Goal: Task Accomplishment & Management: Use online tool/utility

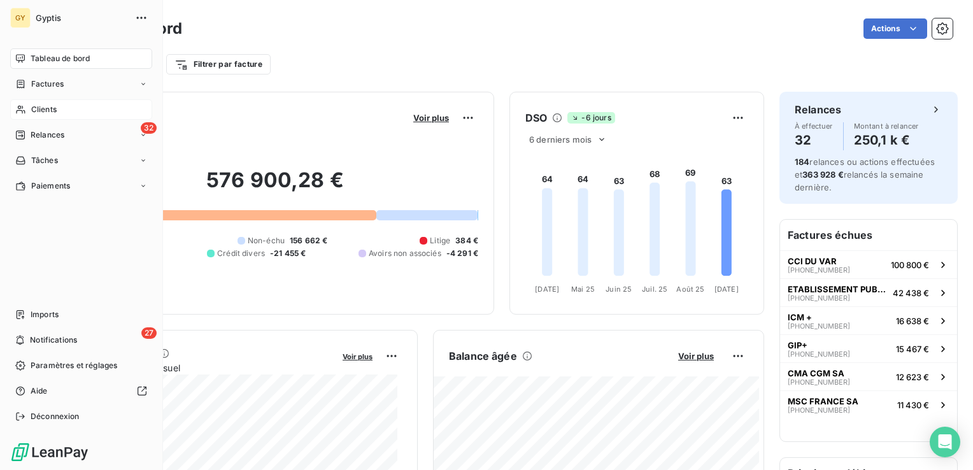
click at [57, 111] on div "Clients" at bounding box center [81, 109] width 142 height 20
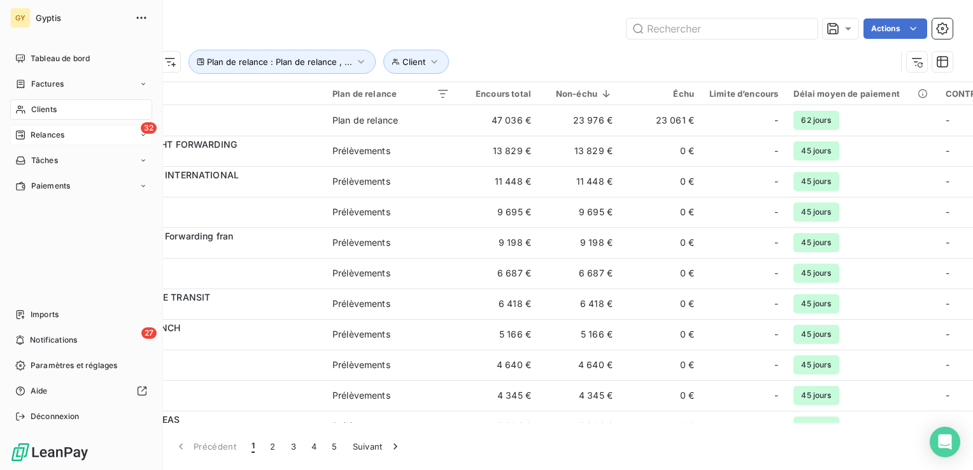
click at [57, 131] on span "Relances" at bounding box center [48, 134] width 34 height 11
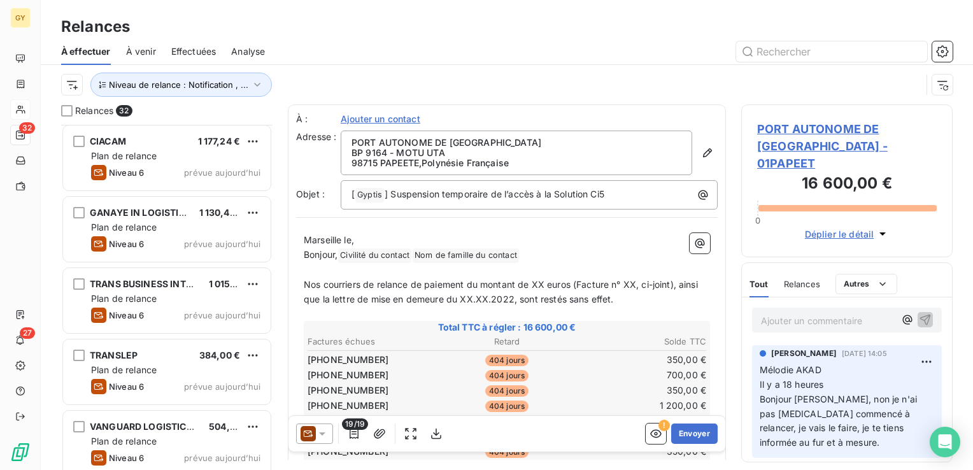
scroll to position [1938, 0]
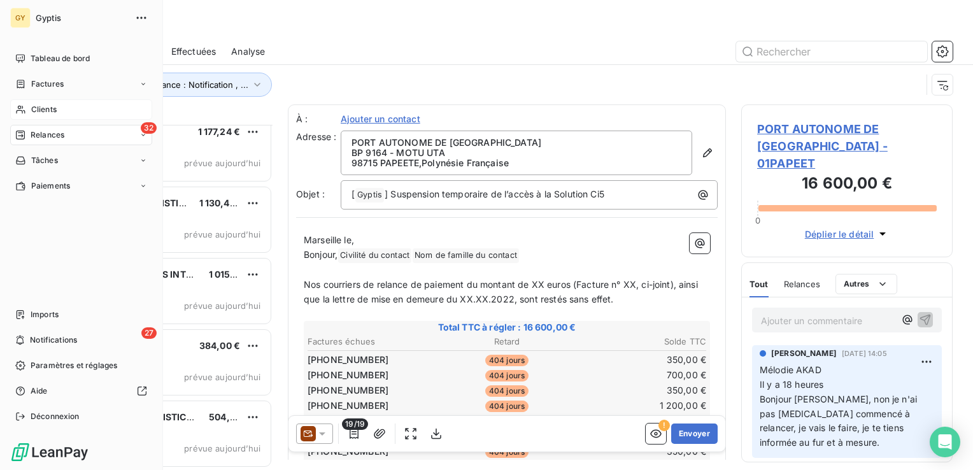
click at [48, 106] on span "Clients" at bounding box center [43, 109] width 25 height 11
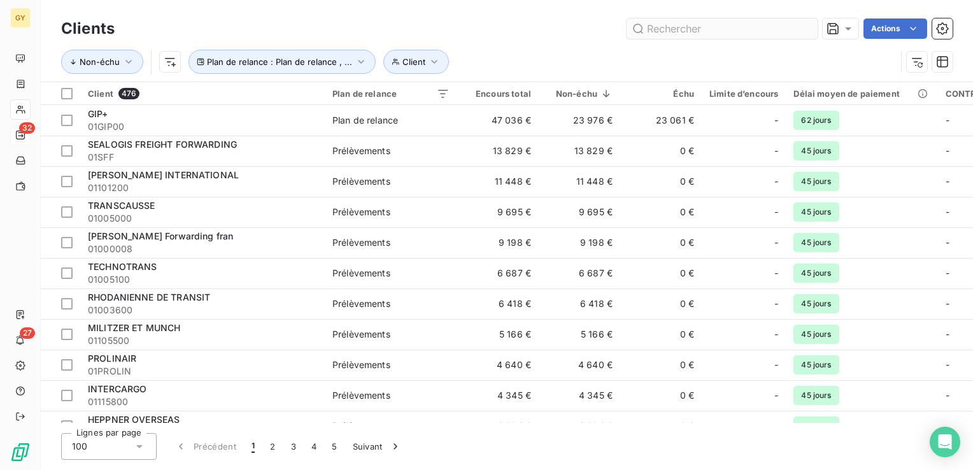
click at [722, 23] on input "text" at bounding box center [722, 28] width 191 height 20
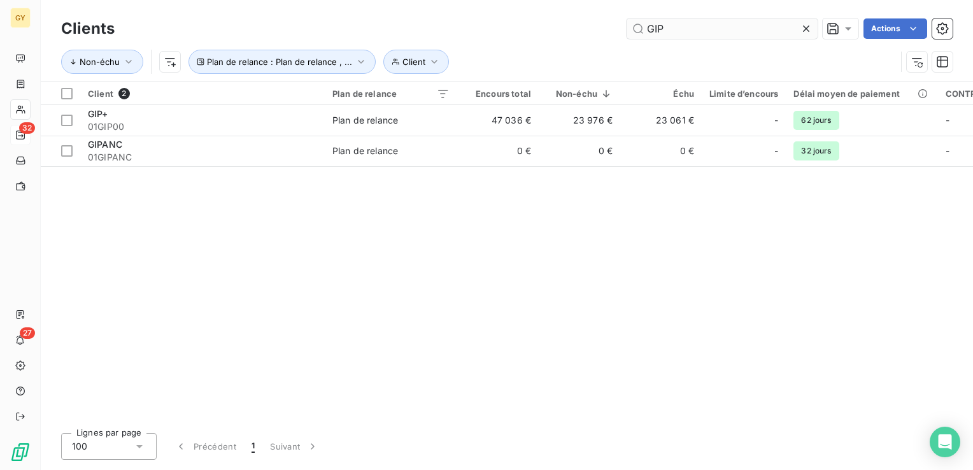
type input "GIP"
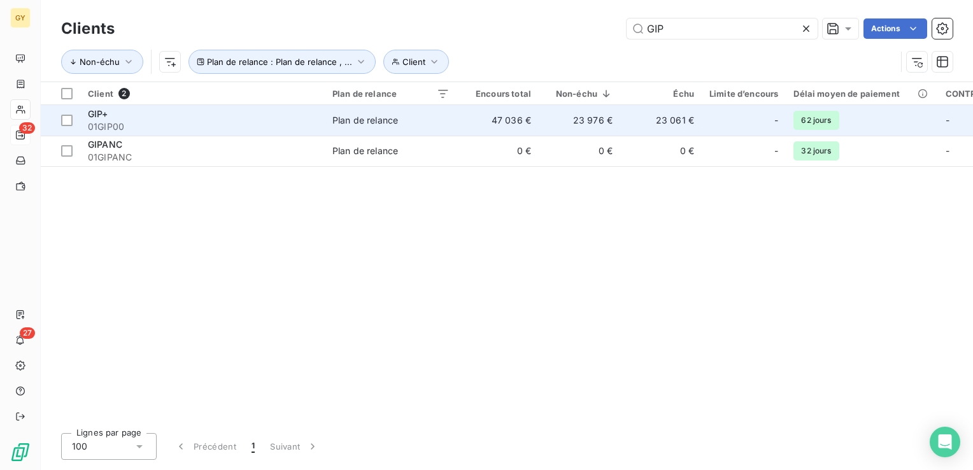
click at [345, 116] on div "Plan de relance" at bounding box center [366, 120] width 66 height 13
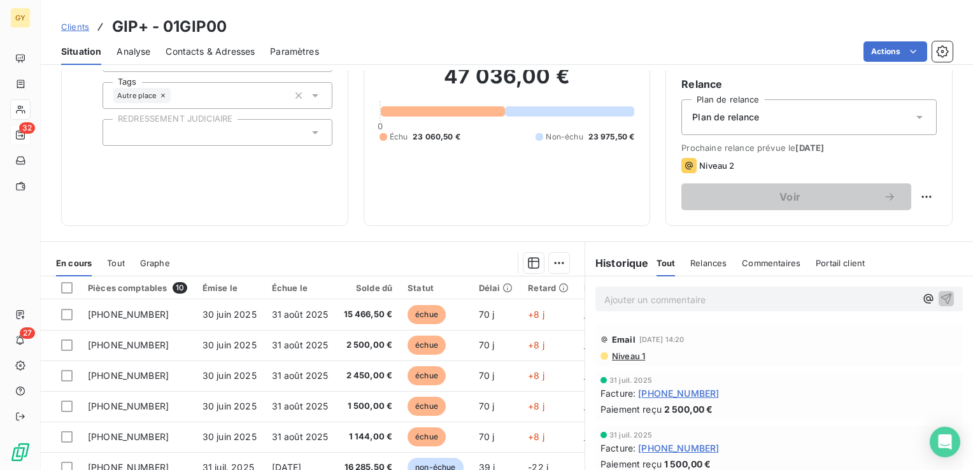
scroll to position [127, 0]
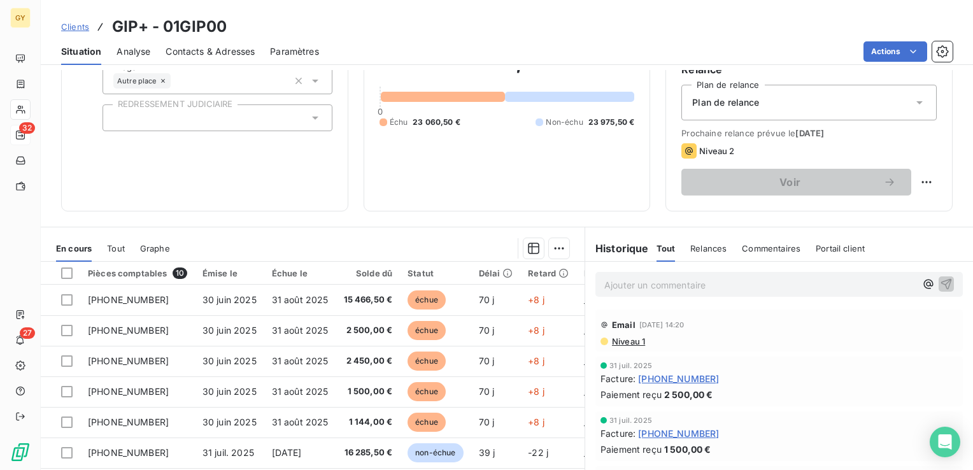
click at [627, 341] on span "Niveau 1" at bounding box center [628, 341] width 34 height 10
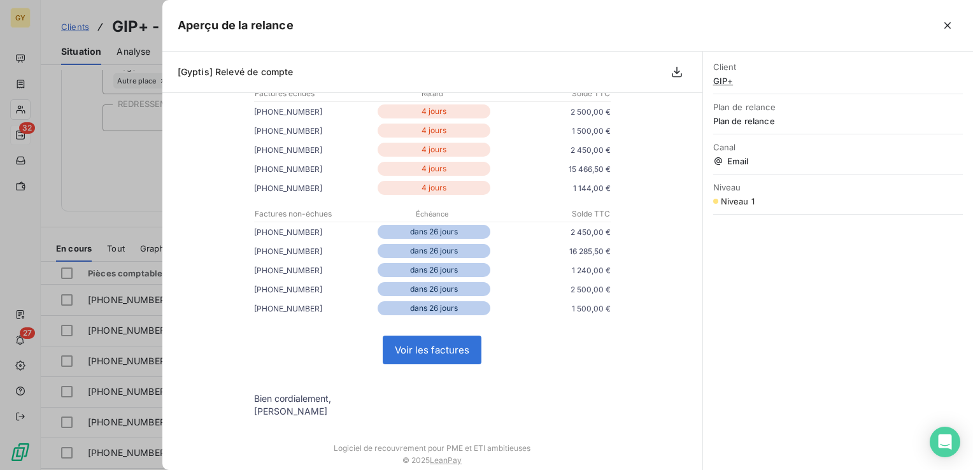
scroll to position [191, 0]
click at [945, 22] on icon "button" at bounding box center [948, 25] width 13 height 13
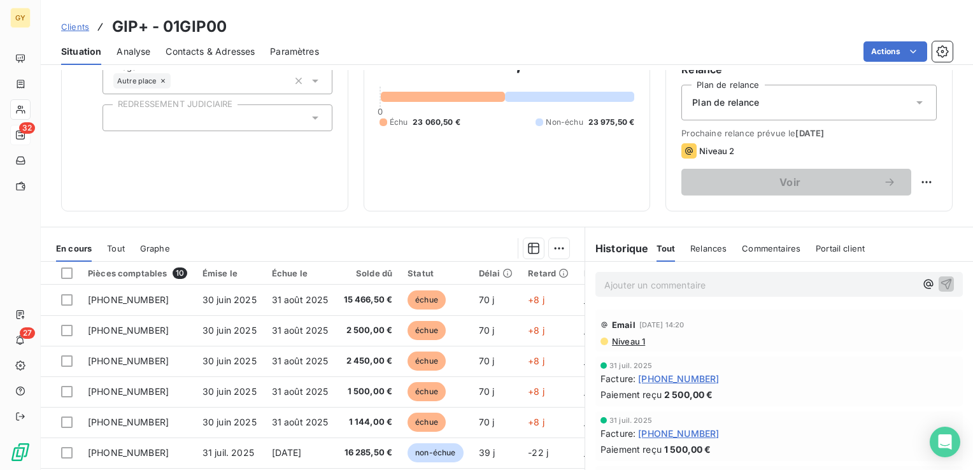
click at [339, 194] on div "Informations client Propriétés Client CONTRAT MANQUANT Tags Autre place REDRESS…" at bounding box center [204, 80] width 287 height 261
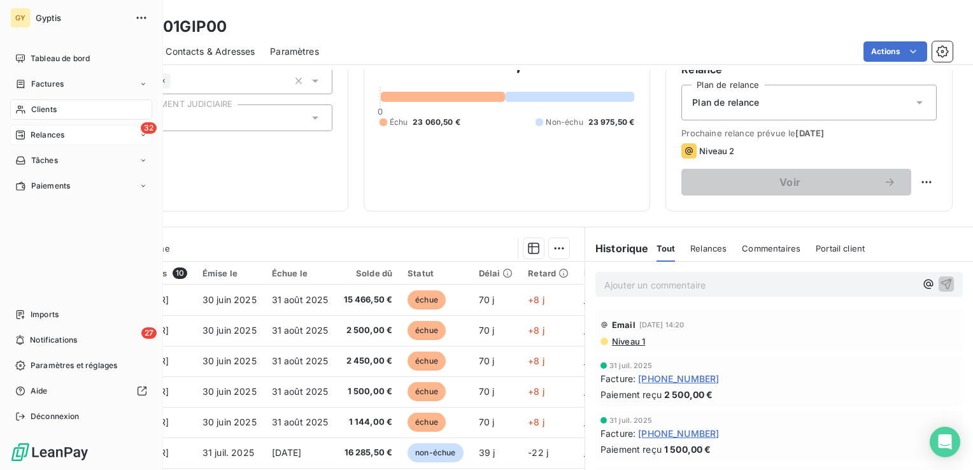
click at [66, 108] on div "Clients" at bounding box center [81, 109] width 142 height 20
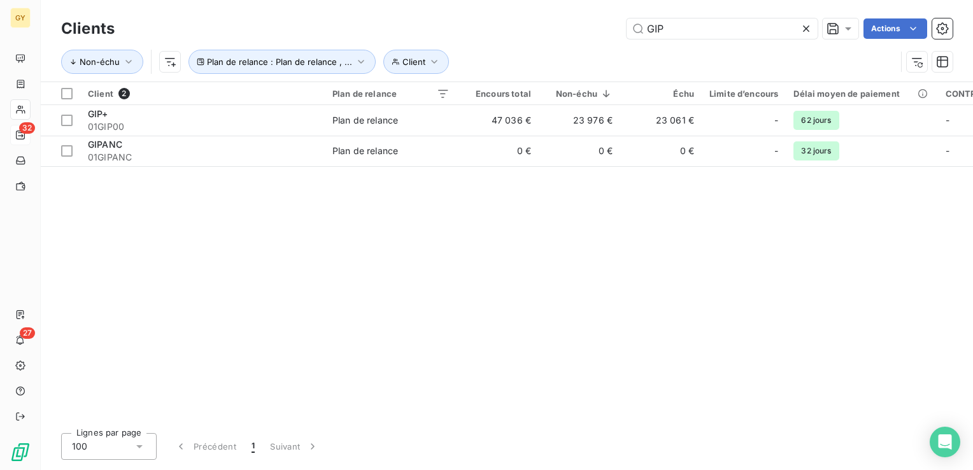
drag, startPoint x: 672, startPoint y: 26, endPoint x: 594, endPoint y: 9, distance: 80.2
click at [594, 9] on div "Clients GIP Actions Non-échu Client Plan de relance : Plan de relance , ..." at bounding box center [507, 41] width 933 height 82
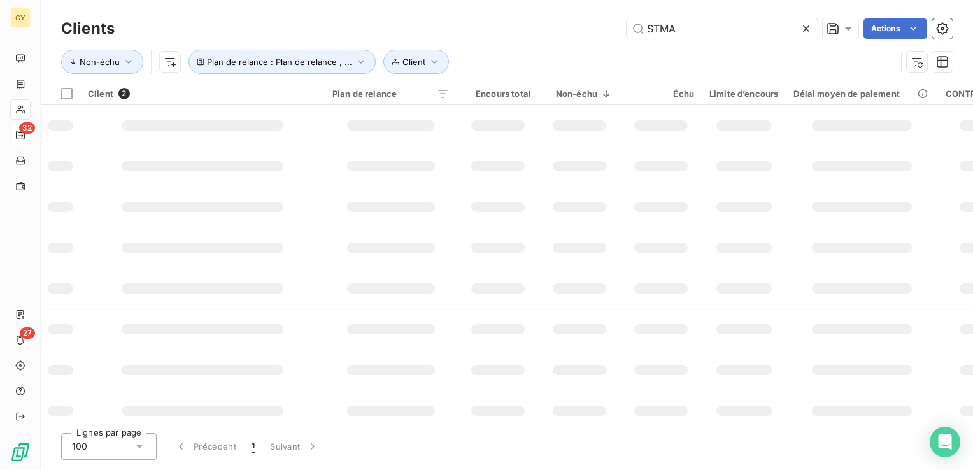
type input "STMA"
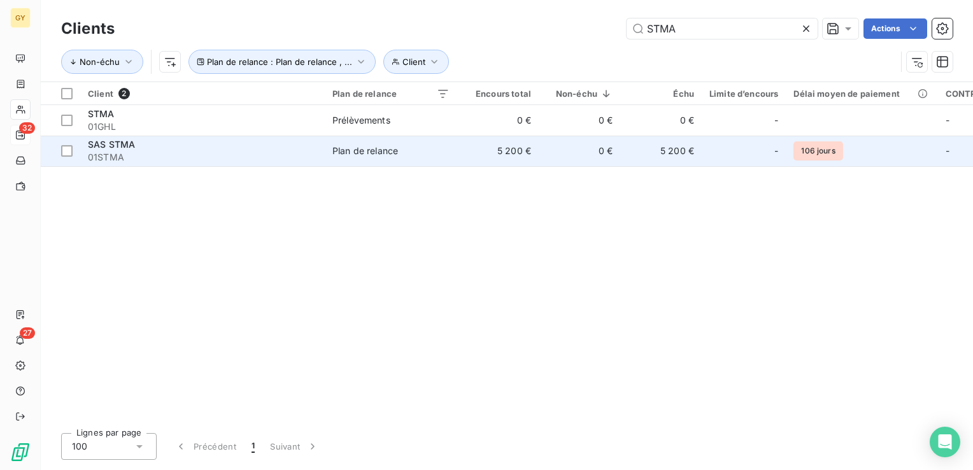
click at [460, 144] on td "5 200 €" at bounding box center [498, 151] width 82 height 31
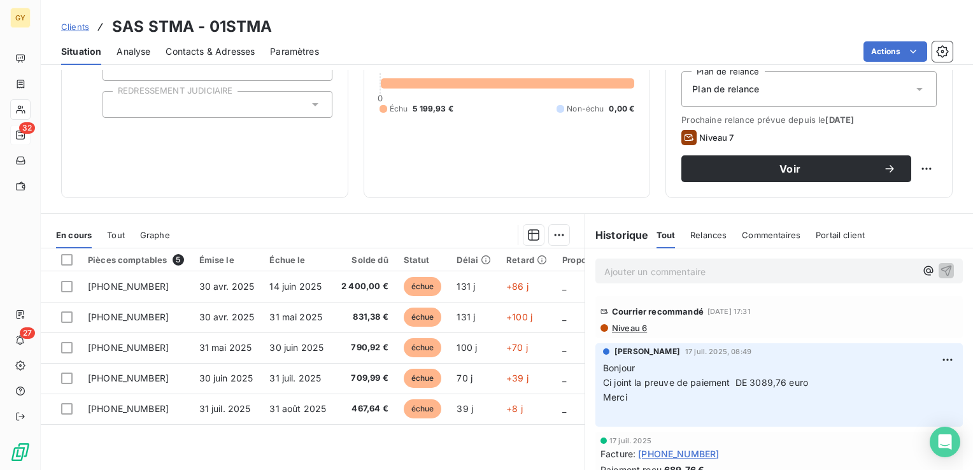
scroll to position [127, 0]
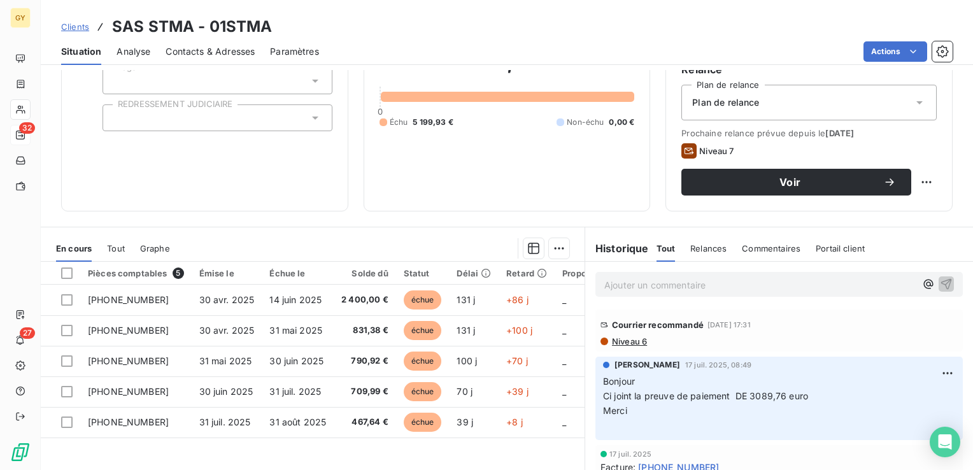
click at [628, 343] on span "Niveau 6" at bounding box center [629, 341] width 36 height 10
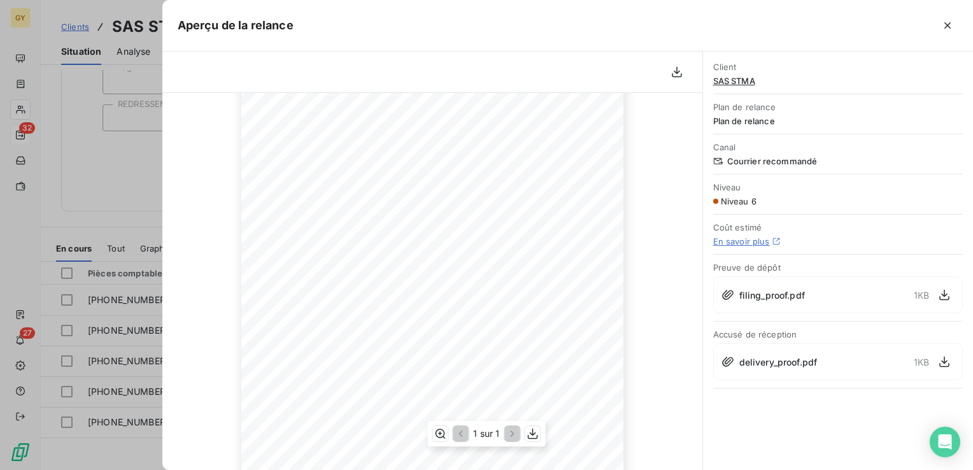
scroll to position [191, 0]
click at [945, 27] on icon "button" at bounding box center [948, 25] width 13 height 13
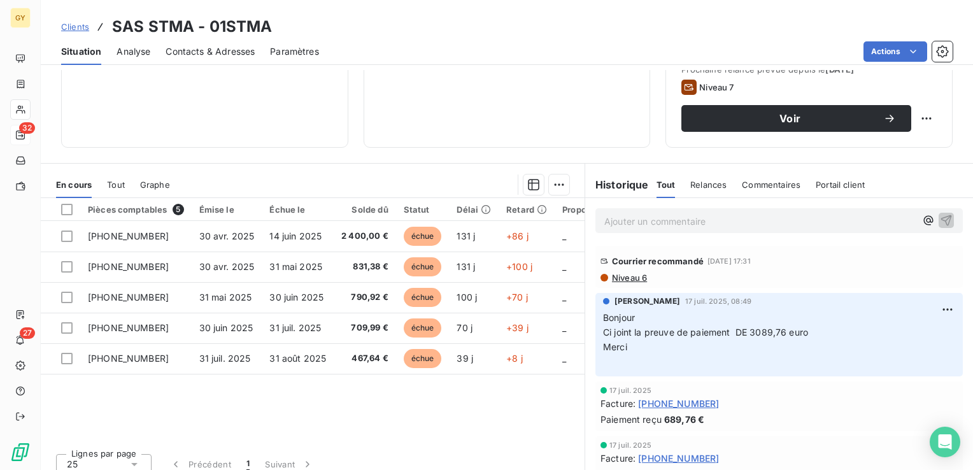
click at [622, 276] on span "Niveau 6" at bounding box center [629, 278] width 36 height 10
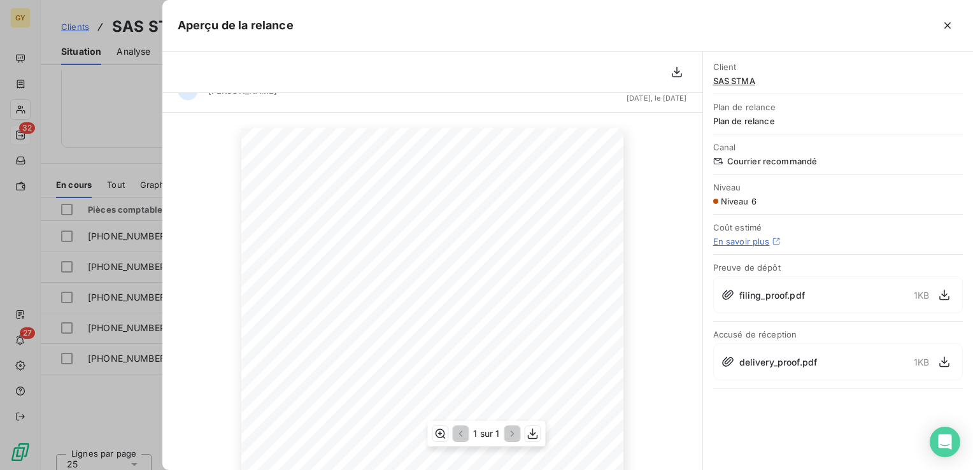
scroll to position [0, 0]
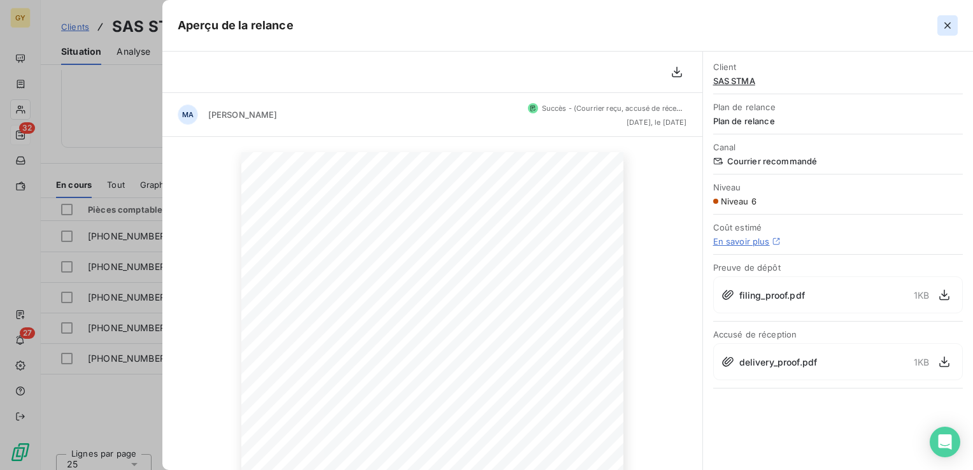
click at [952, 24] on icon "button" at bounding box center [948, 25] width 13 height 13
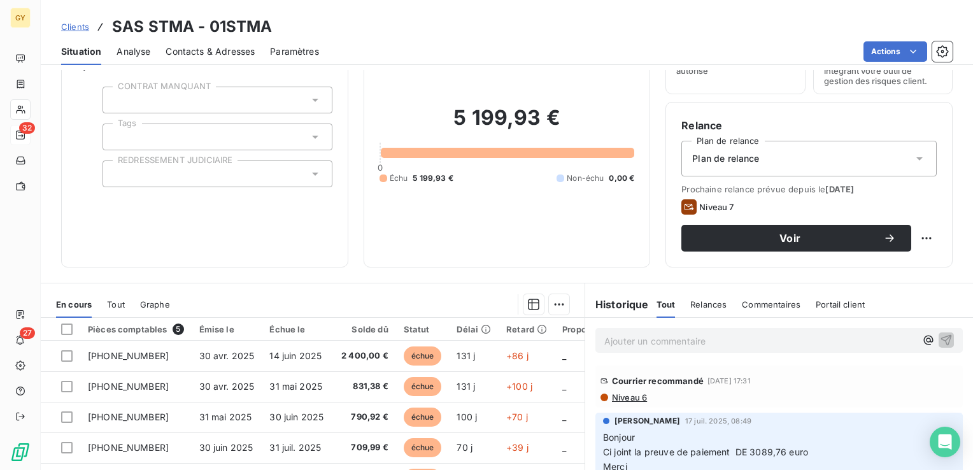
scroll to position [64, 0]
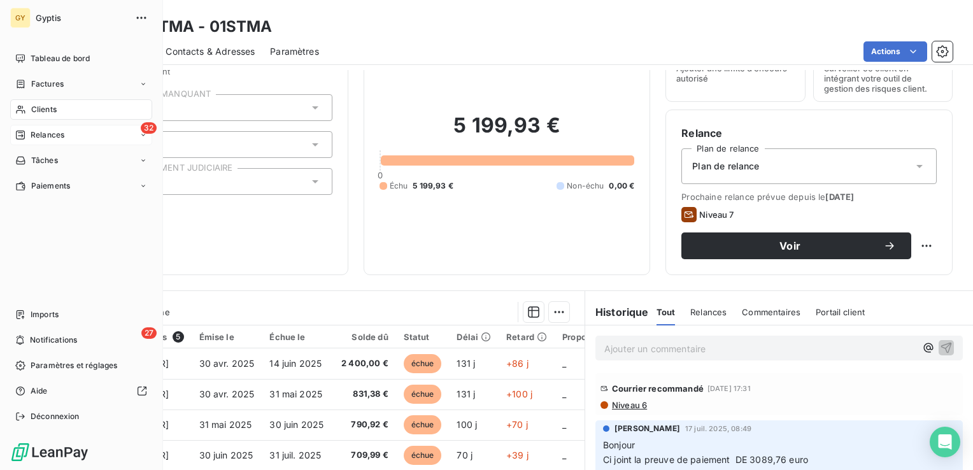
click at [31, 133] on span "Relances" at bounding box center [48, 134] width 34 height 11
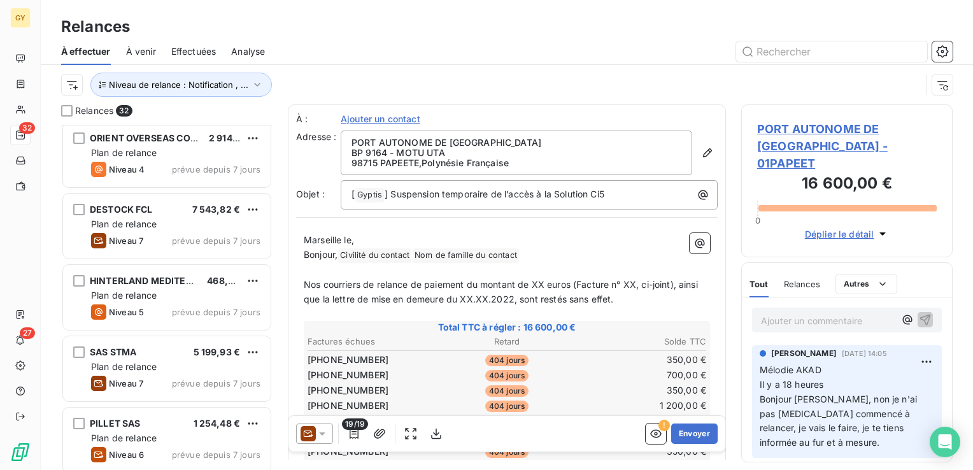
scroll to position [573, 0]
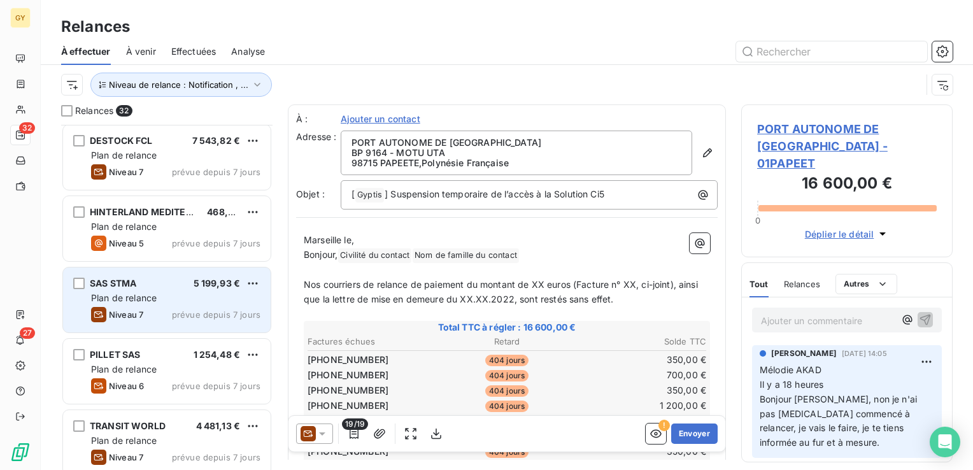
click at [159, 300] on div "Plan de relance" at bounding box center [175, 298] width 169 height 13
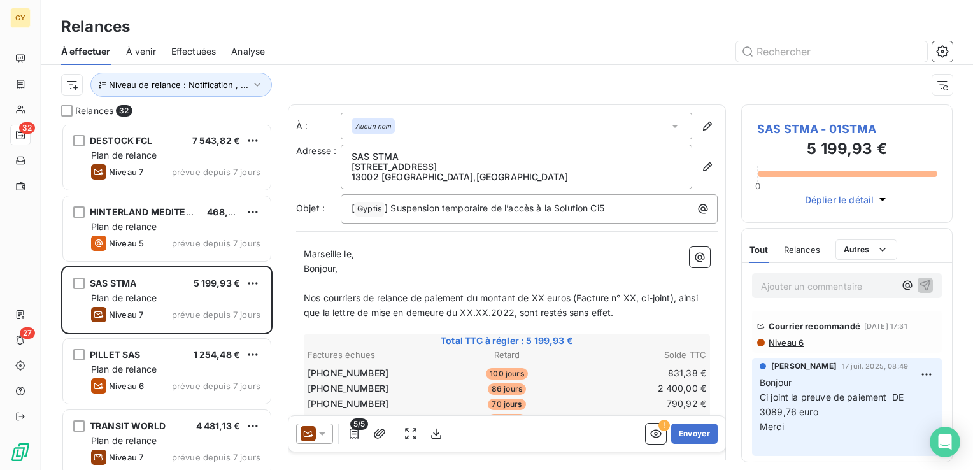
click at [366, 252] on p "Marseille le," at bounding box center [507, 254] width 406 height 15
click at [309, 280] on p "﻿" at bounding box center [507, 283] width 406 height 15
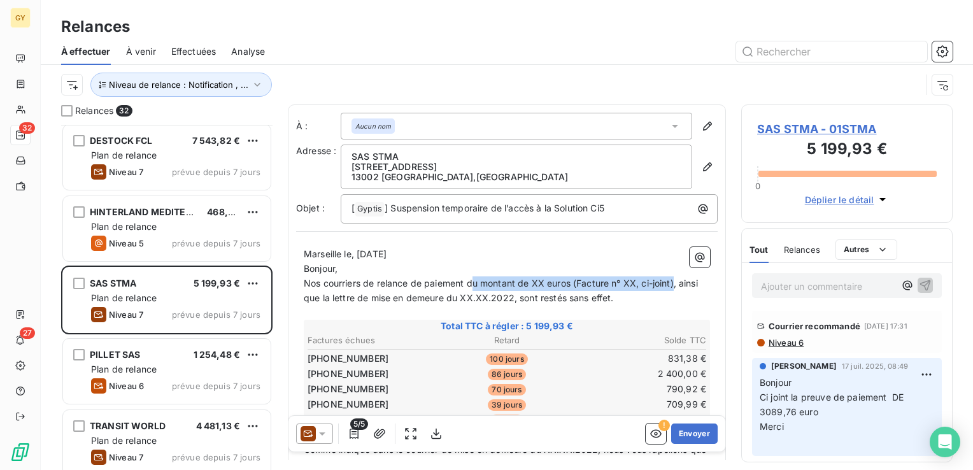
drag, startPoint x: 471, startPoint y: 282, endPoint x: 676, endPoint y: 282, distance: 204.5
click at [676, 282] on span "Nos courriers de relance de paiement du montant de XX euros (Facture n° XX, ci-…" at bounding box center [502, 290] width 397 height 25
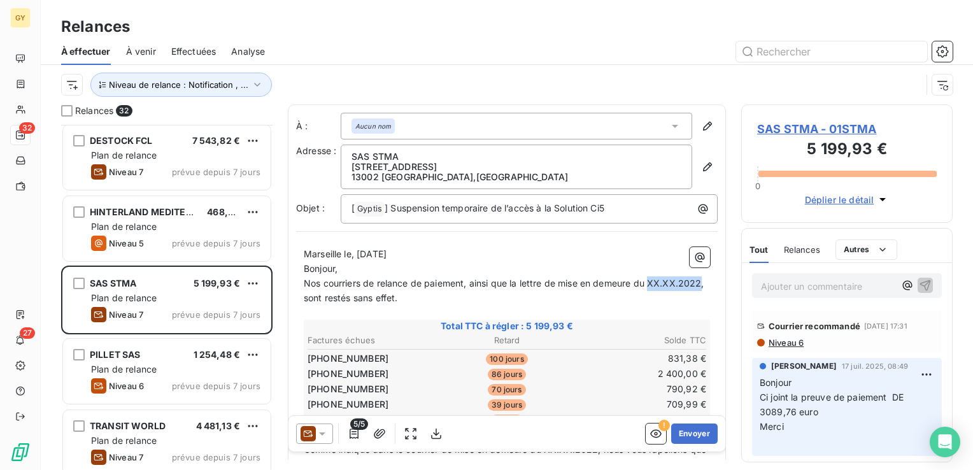
drag, startPoint x: 306, startPoint y: 297, endPoint x: 357, endPoint y: 294, distance: 51.0
click at [357, 294] on span "Nos courriers de relance de paiement, ainsi que la lettre de mise en demeure du…" at bounding box center [505, 290] width 403 height 25
click at [787, 348] on span "Niveau 6" at bounding box center [786, 343] width 36 height 10
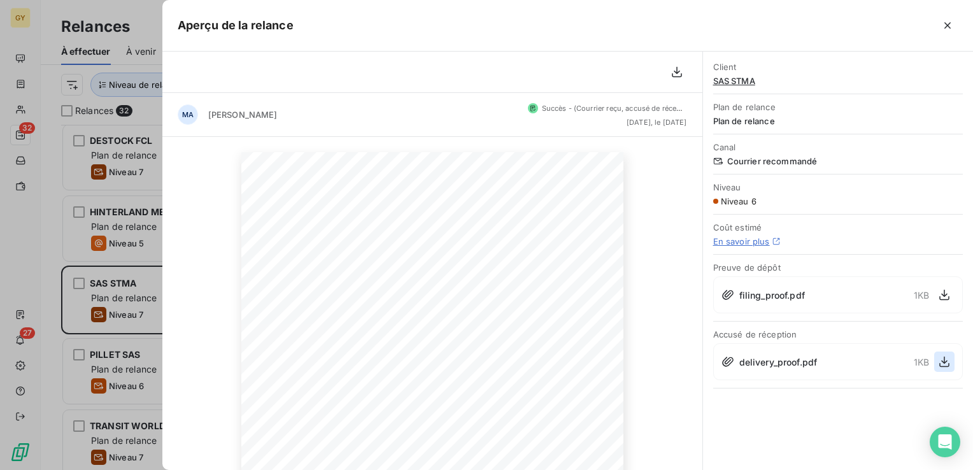
click at [943, 356] on icon "button" at bounding box center [944, 361] width 13 height 13
click at [949, 25] on icon "button" at bounding box center [948, 25] width 13 height 13
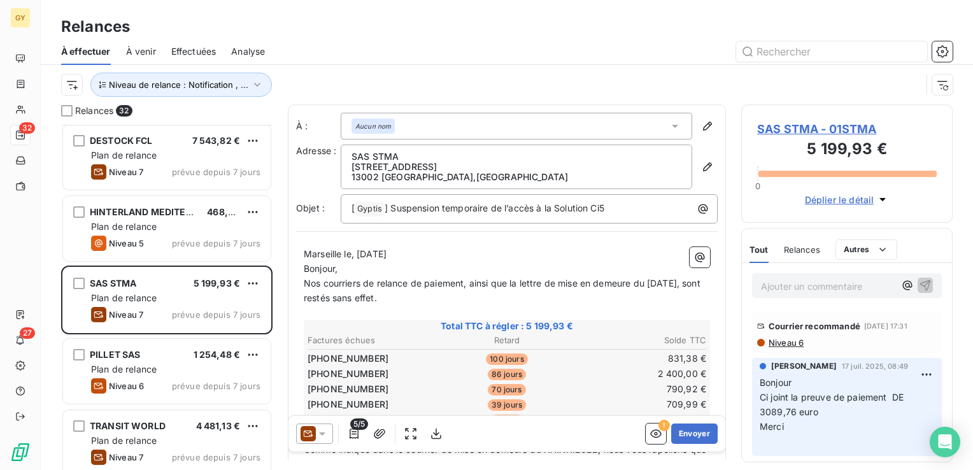
click at [787, 348] on span "Niveau 6" at bounding box center [786, 343] width 36 height 10
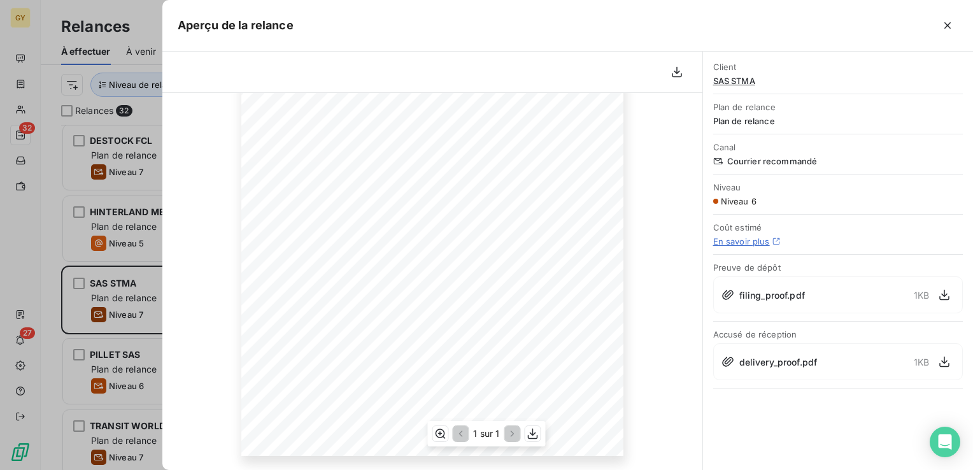
scroll to position [237, 0]
click at [952, 24] on icon "button" at bounding box center [948, 25] width 13 height 13
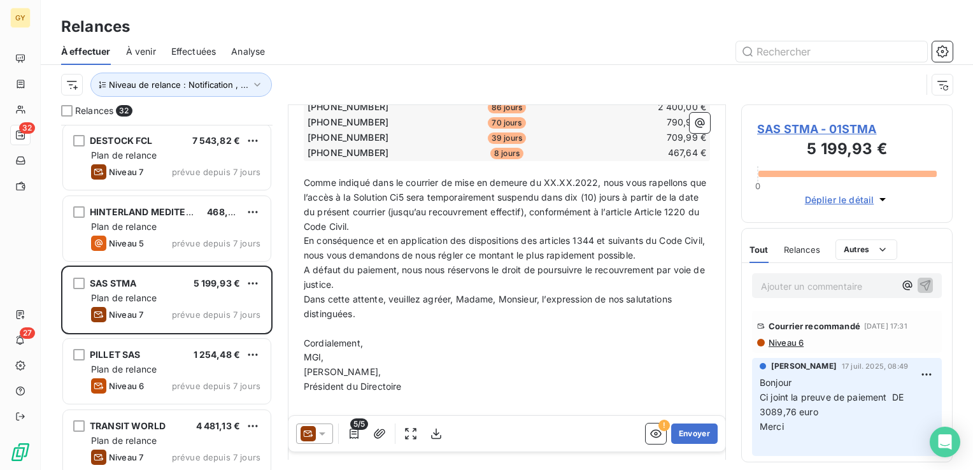
scroll to position [191, 0]
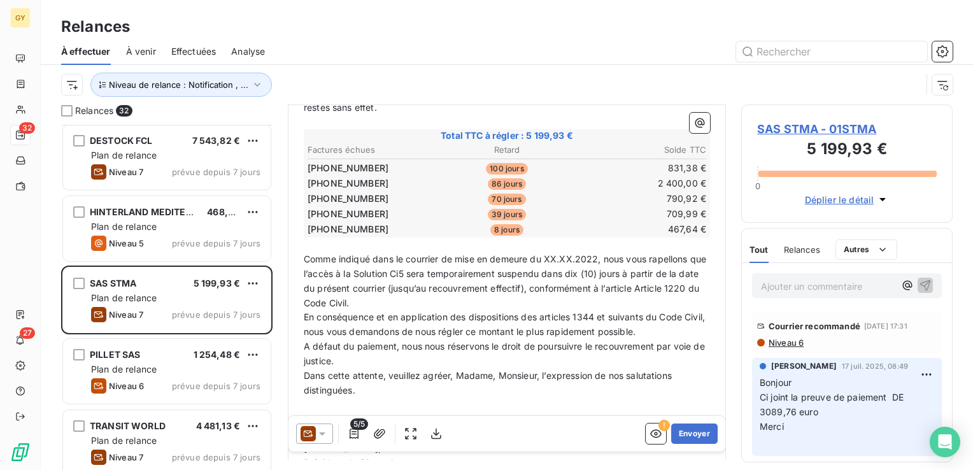
click at [668, 257] on span "Comme indiqué dans le courrier de mise en demeure du XX.XX.2022, nous vous rape…" at bounding box center [506, 281] width 405 height 55
click at [682, 255] on span "Comme indiqué dans le courrier de mise en demeure du XX.XX.2022, nous vous rapp…" at bounding box center [507, 281] width 407 height 55
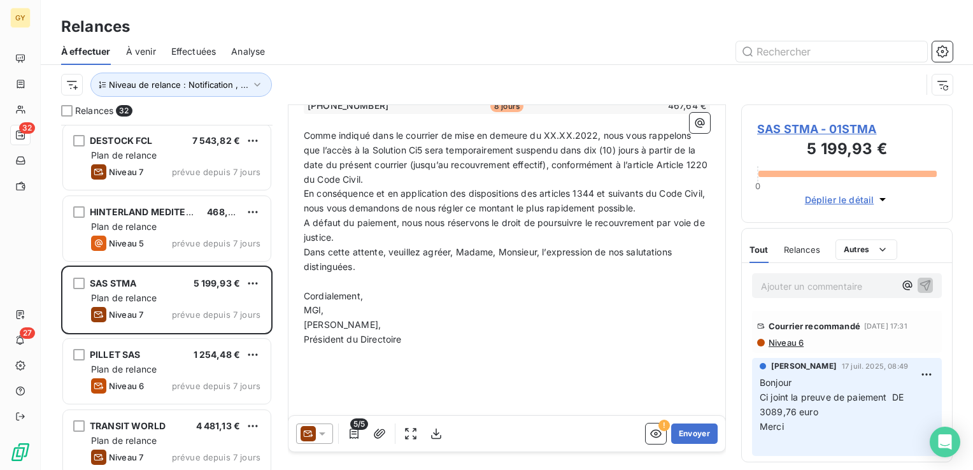
scroll to position [275, 0]
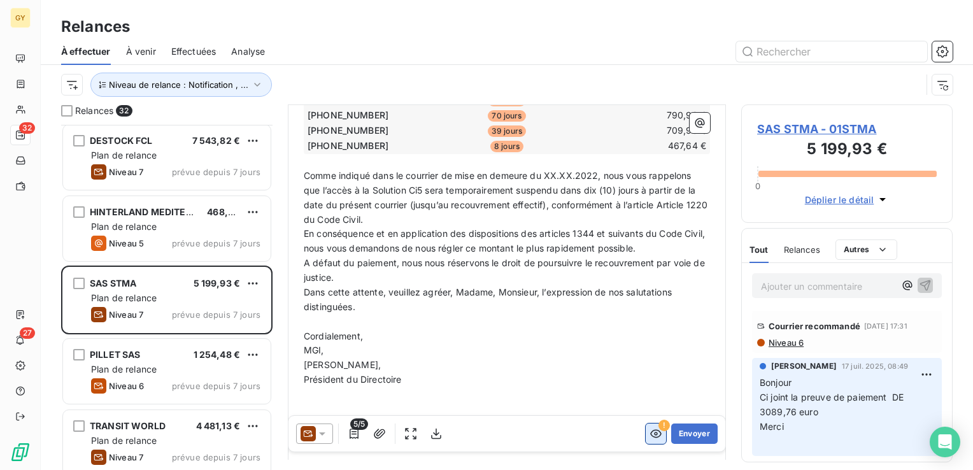
click at [650, 436] on icon "button" at bounding box center [656, 433] width 13 height 13
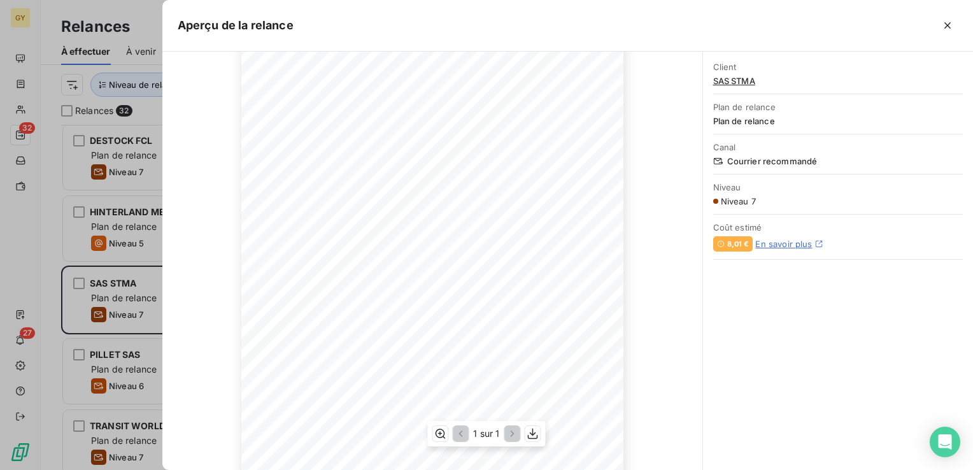
scroll to position [0, 0]
click at [947, 30] on icon "button" at bounding box center [948, 25] width 13 height 13
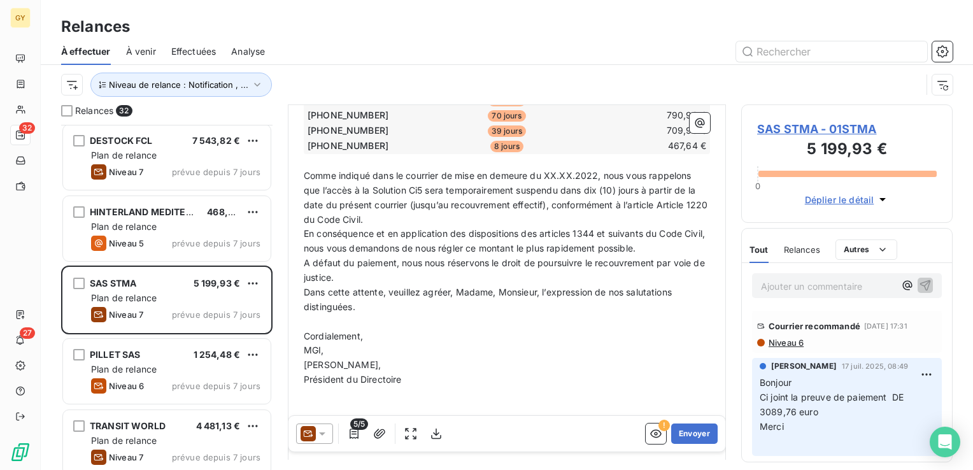
click at [599, 170] on span "Comme indiqué dans le courrier de mise en demeure du XX.XX.2022, nous vous rapp…" at bounding box center [507, 197] width 407 height 55
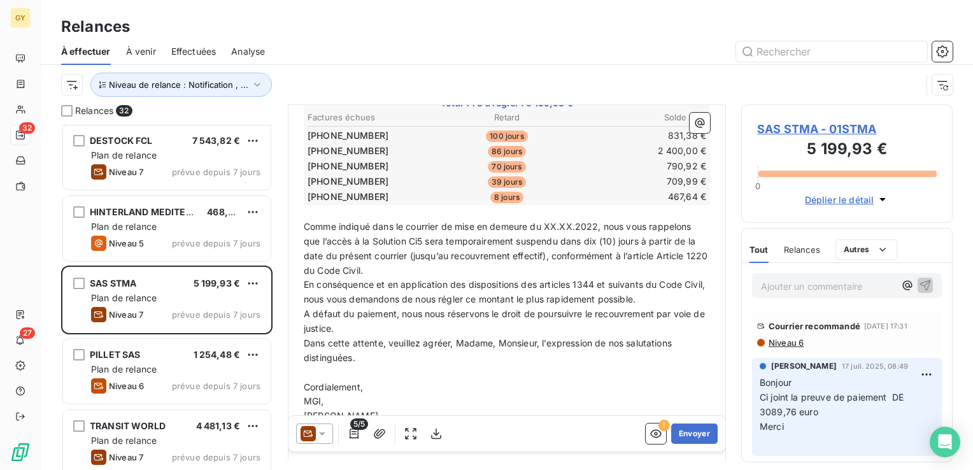
scroll to position [255, 0]
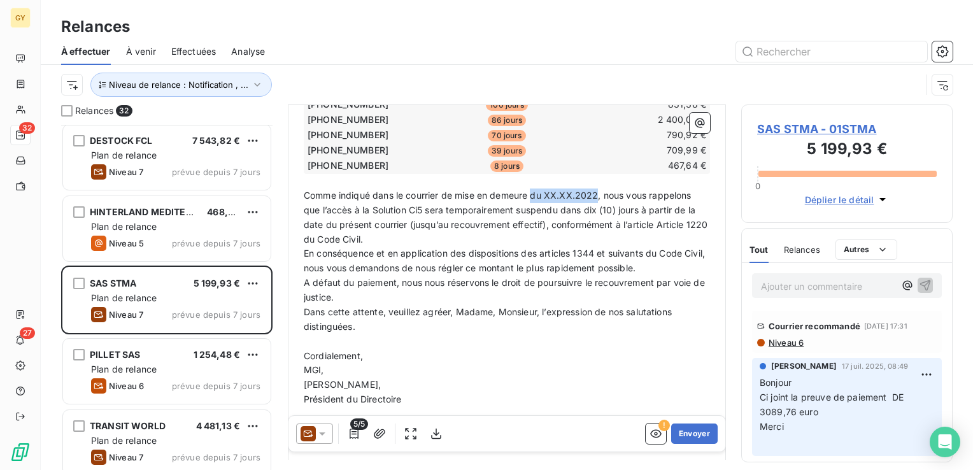
drag, startPoint x: 599, startPoint y: 190, endPoint x: 533, endPoint y: 186, distance: 65.7
click at [533, 189] on p "Comme indiqué dans le courrier de mise en demeure du XX.XX.2022, nous vous rapp…" at bounding box center [507, 218] width 406 height 59
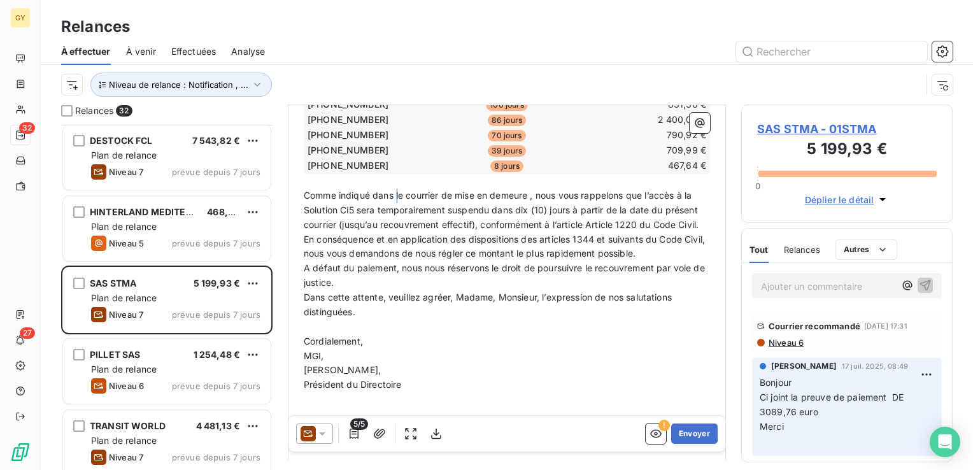
click at [398, 191] on span "Comme indiqué dans le courrier de mise en demeure , nous vous rappelons que l’a…" at bounding box center [502, 210] width 397 height 40
click at [538, 190] on span "Comme indiqué dans ce courrier de mise en demeure , nous vous rappelons que l’a…" at bounding box center [502, 210] width 397 height 40
click at [650, 436] on icon "button" at bounding box center [656, 433] width 13 height 13
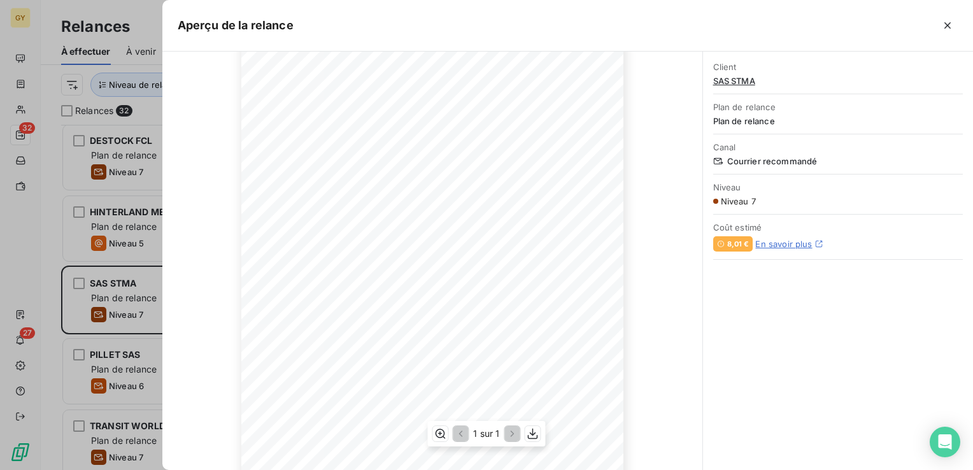
scroll to position [127, 0]
click at [951, 25] on icon "button" at bounding box center [948, 25] width 13 height 13
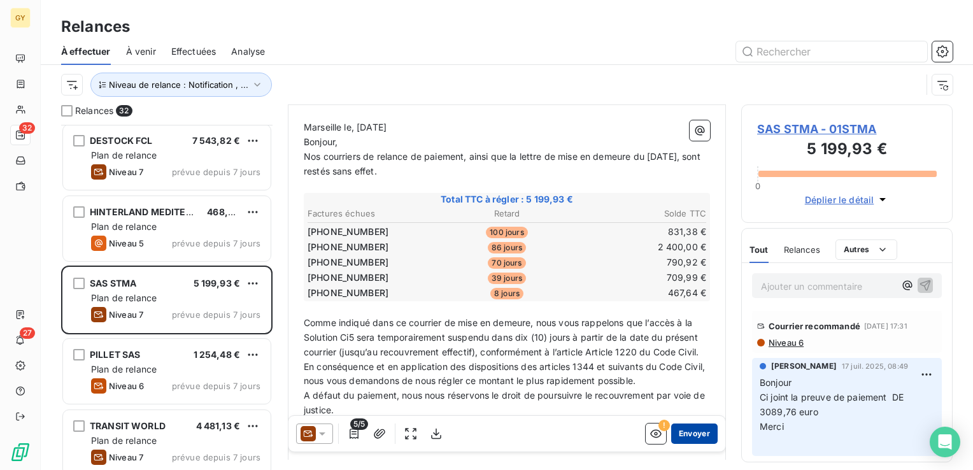
click at [678, 431] on button "Envoyer" at bounding box center [694, 434] width 47 height 20
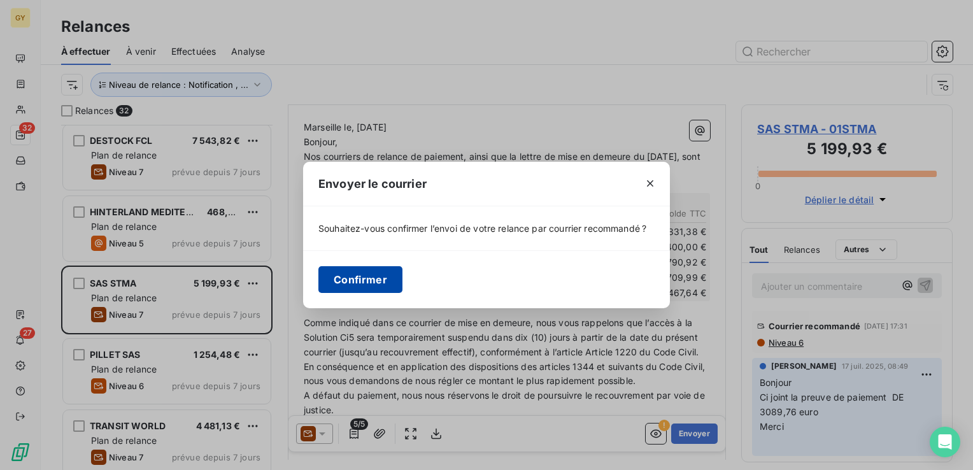
click at [341, 277] on button "Confirmer" at bounding box center [361, 279] width 84 height 27
